Goal: Task Accomplishment & Management: Use online tool/utility

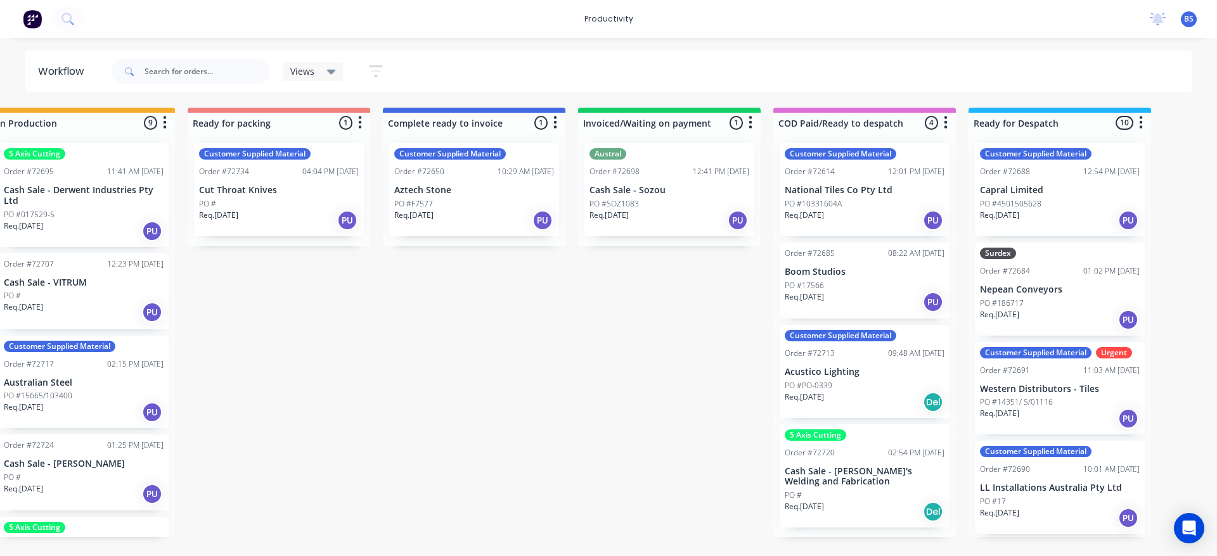
scroll to position [190, 0]
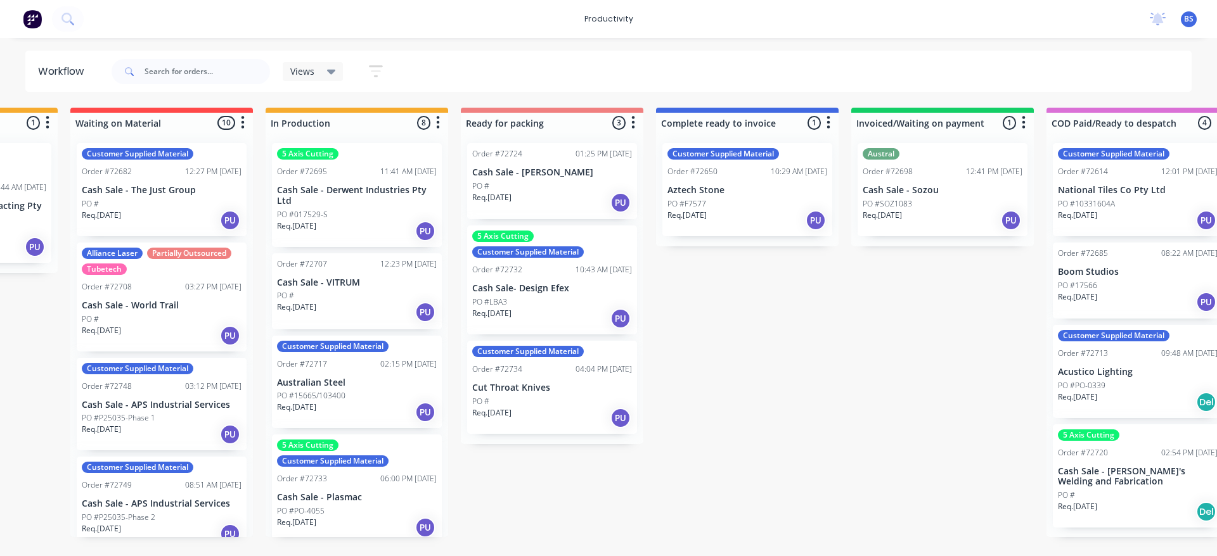
scroll to position [0, 582]
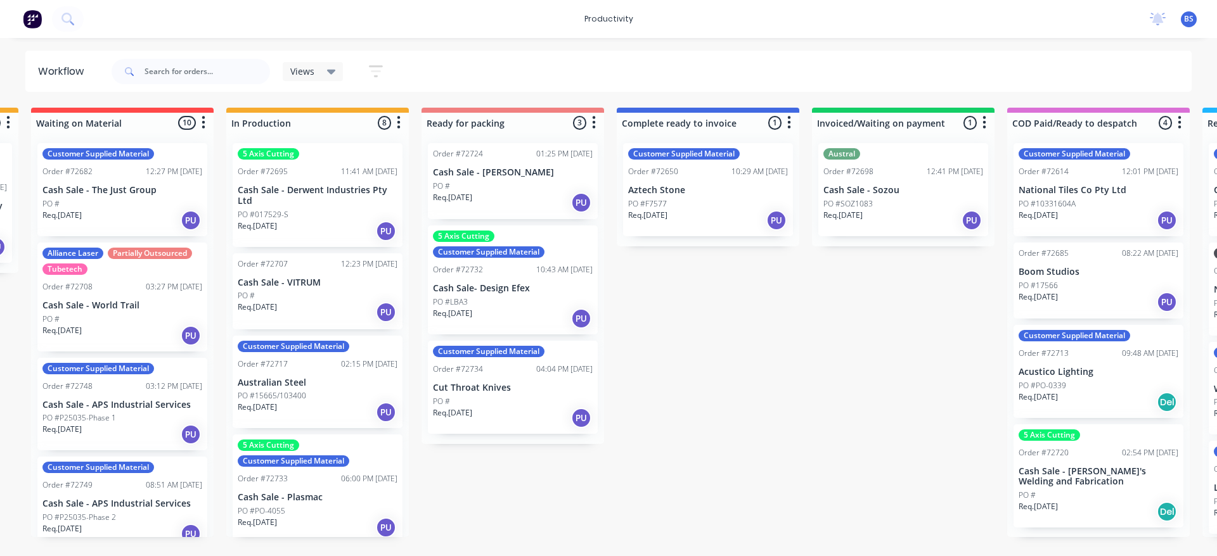
click at [536, 194] on div "Req. [DATE] PU" at bounding box center [513, 203] width 160 height 22
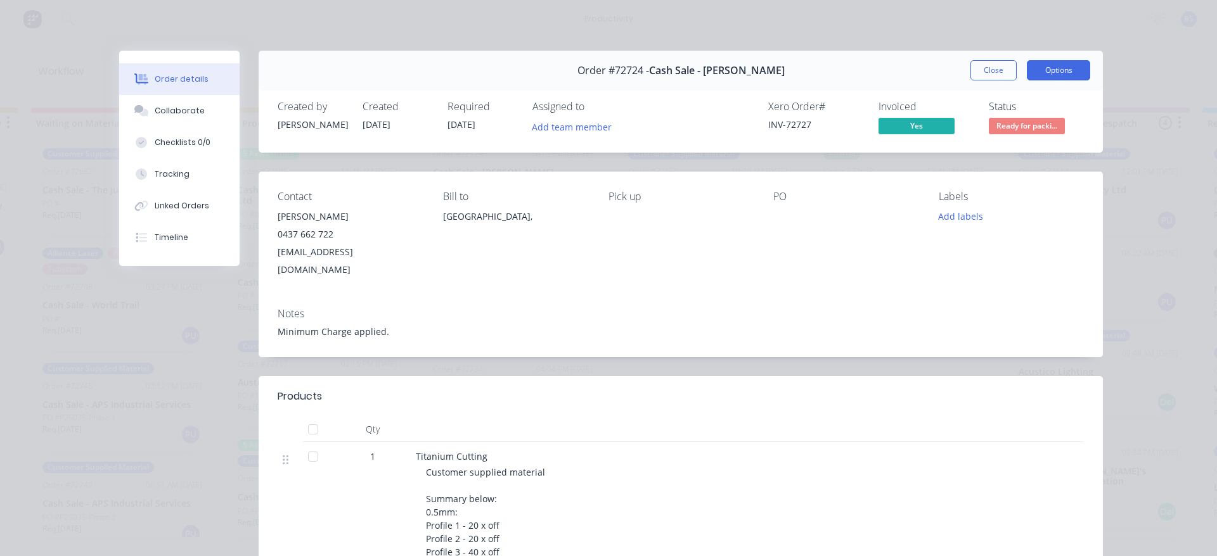
click at [1046, 71] on button "Options" at bounding box center [1057, 70] width 63 height 20
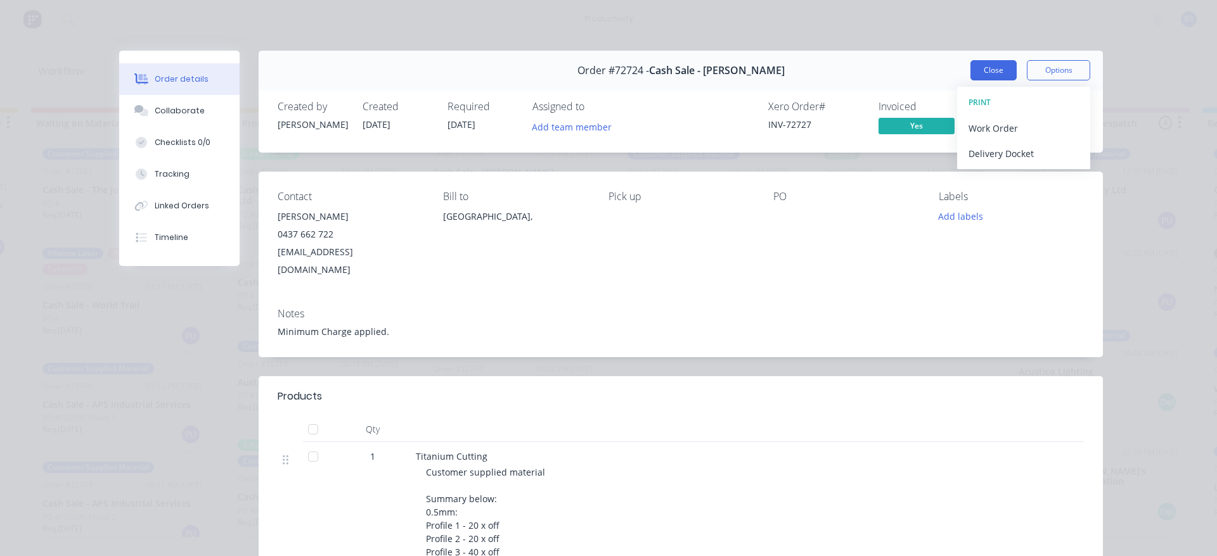
click at [997, 72] on button "Close" at bounding box center [993, 70] width 46 height 20
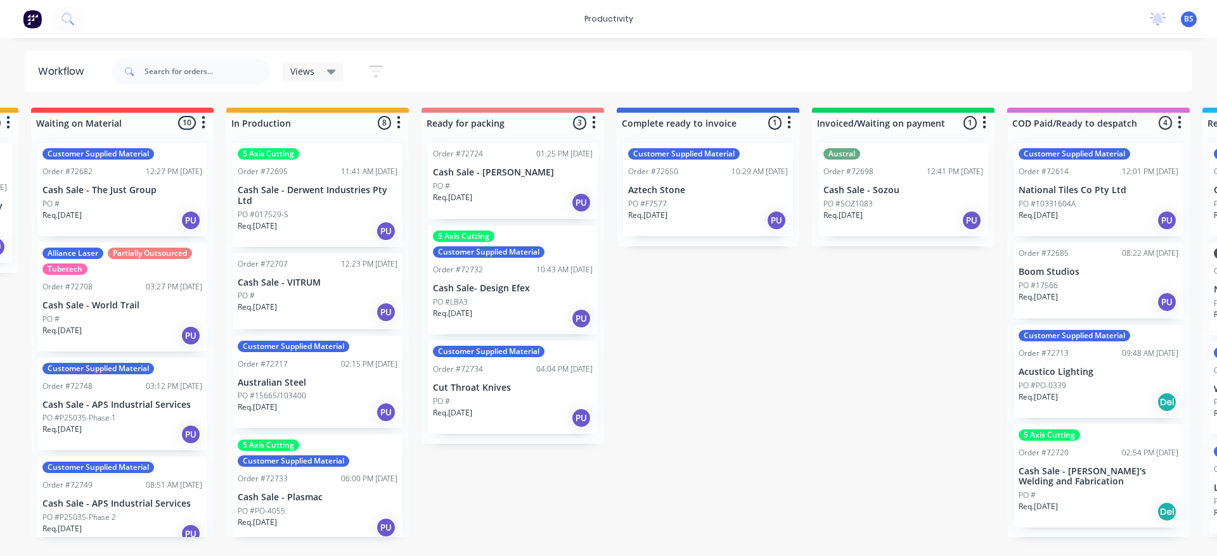
click at [498, 193] on div "Req. [DATE] PU" at bounding box center [513, 203] width 160 height 22
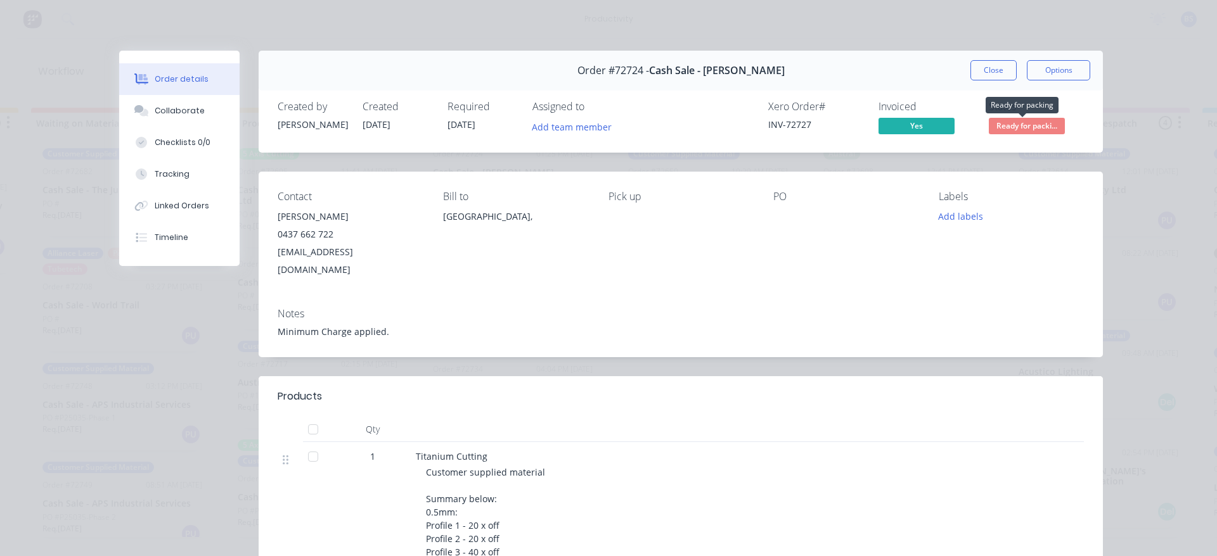
click at [1000, 128] on span "Ready for packi..." at bounding box center [1026, 126] width 76 height 16
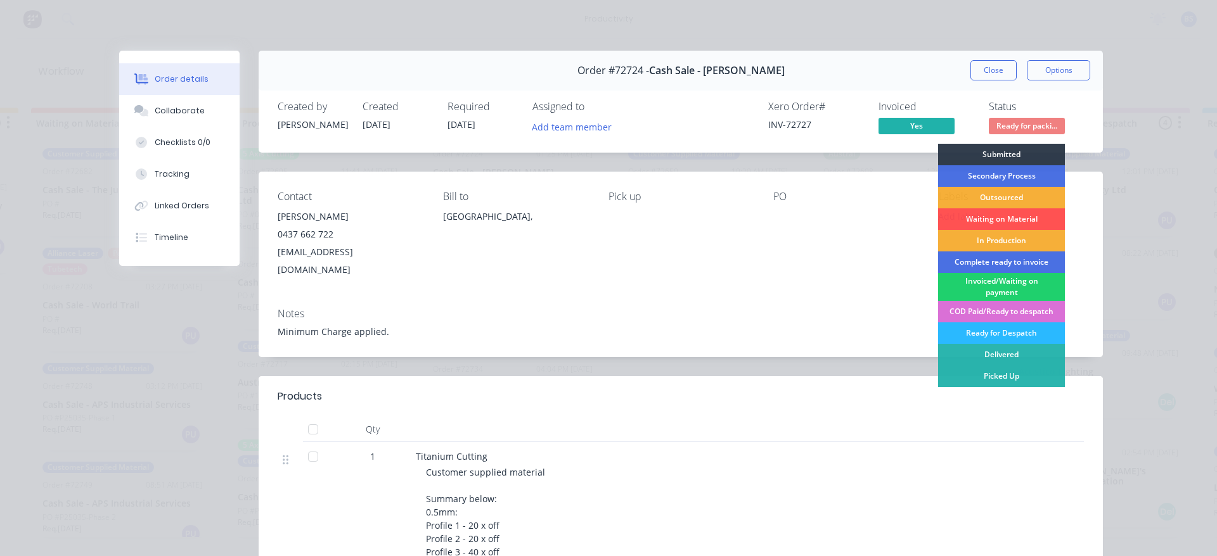
click at [990, 310] on div "COD Paid/Ready to despatch" at bounding box center [1001, 312] width 127 height 22
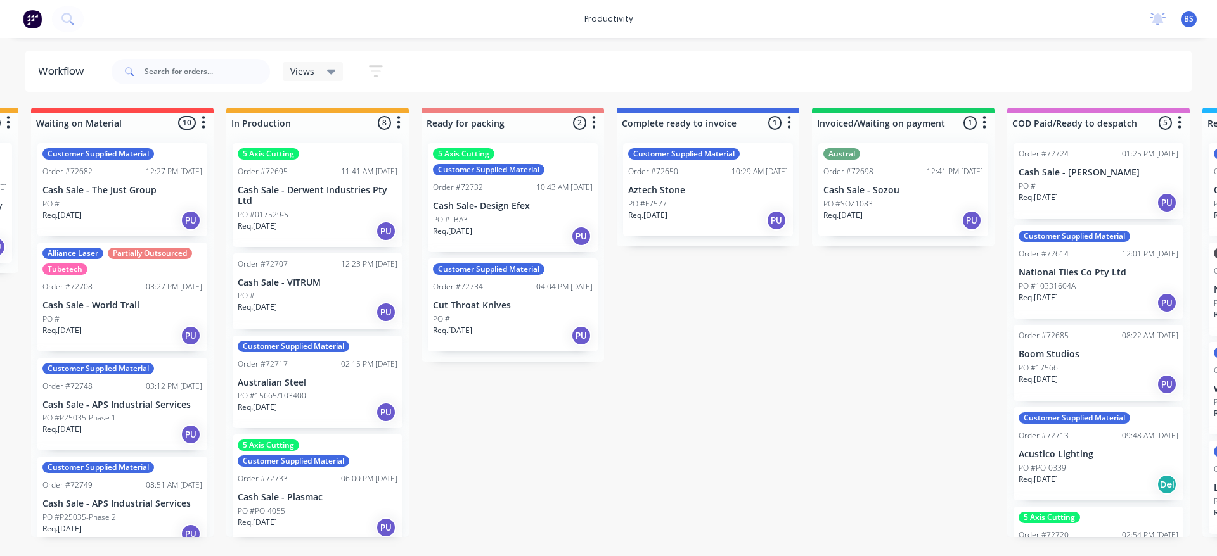
click at [1094, 191] on div "PO #" at bounding box center [1098, 186] width 160 height 11
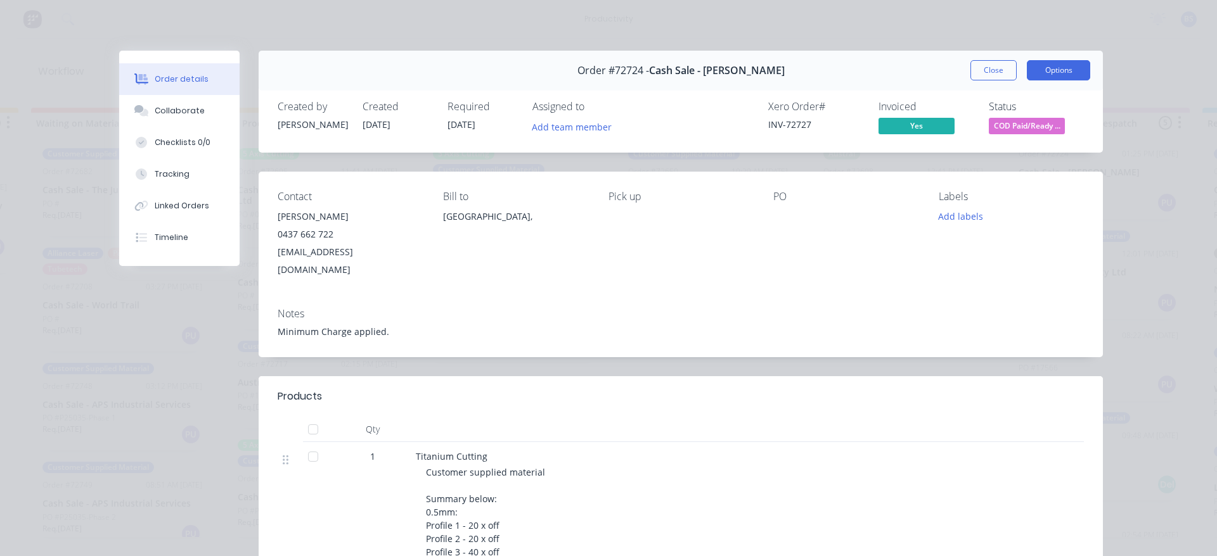
click at [1060, 77] on button "Options" at bounding box center [1057, 70] width 63 height 20
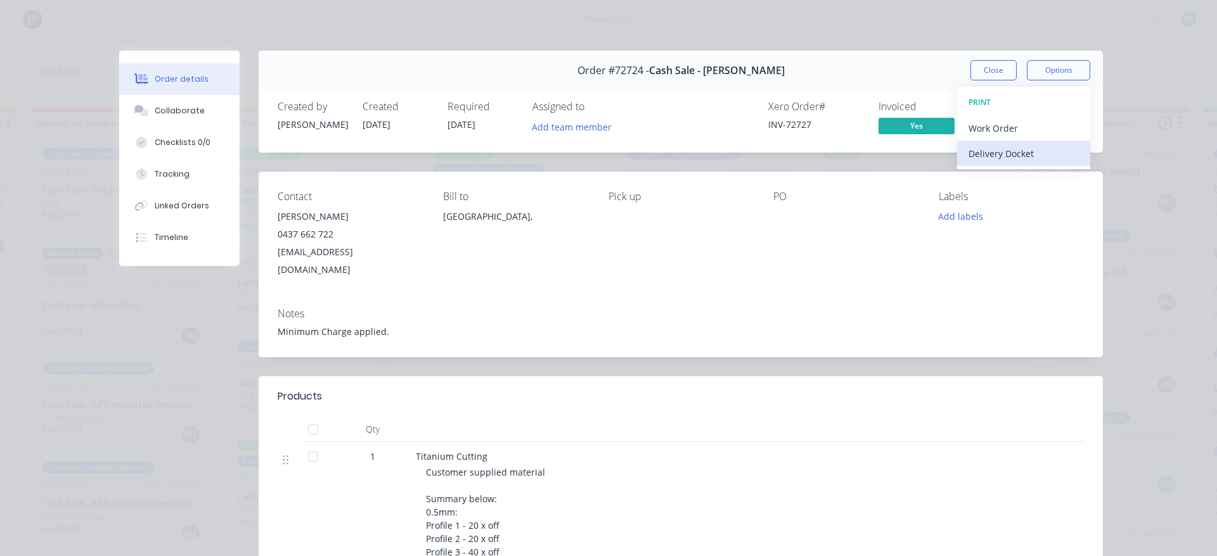
click at [995, 151] on div "Delivery Docket" at bounding box center [1023, 153] width 110 height 18
click at [995, 151] on div "Standard" at bounding box center [1023, 153] width 110 height 18
